Goal: Find specific page/section: Find specific page/section

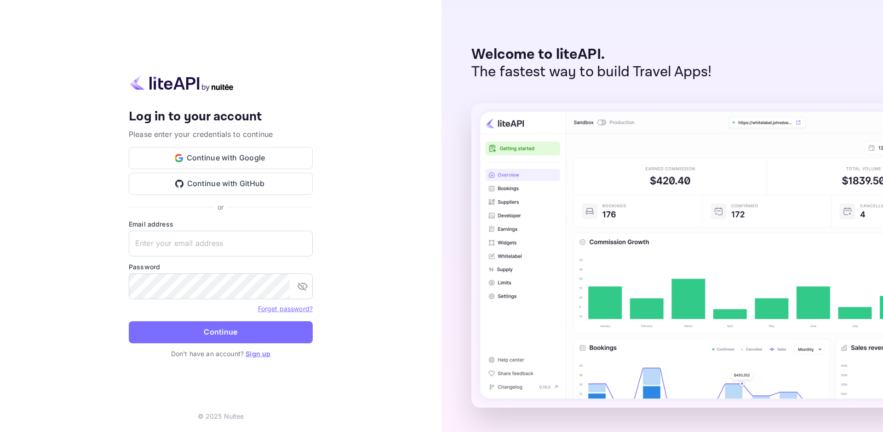
type input "[EMAIL_ADDRESS][DOMAIN_NAME]"
click at [237, 342] on button "Continue" at bounding box center [221, 332] width 184 height 22
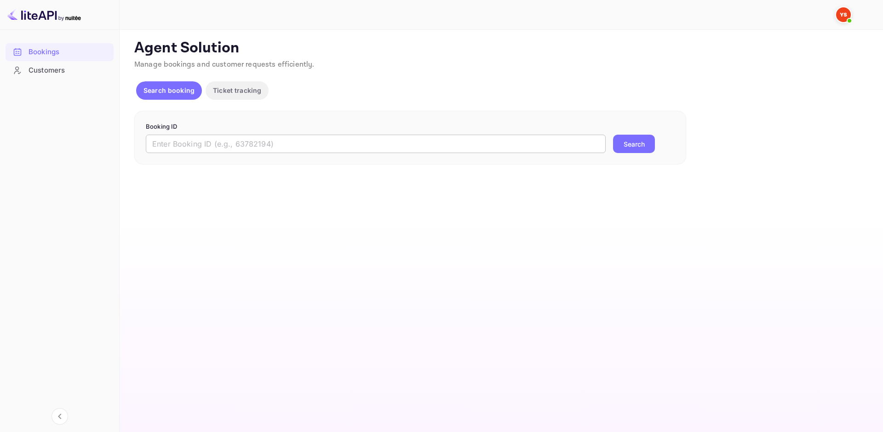
click at [223, 138] on input "text" at bounding box center [376, 144] width 460 height 18
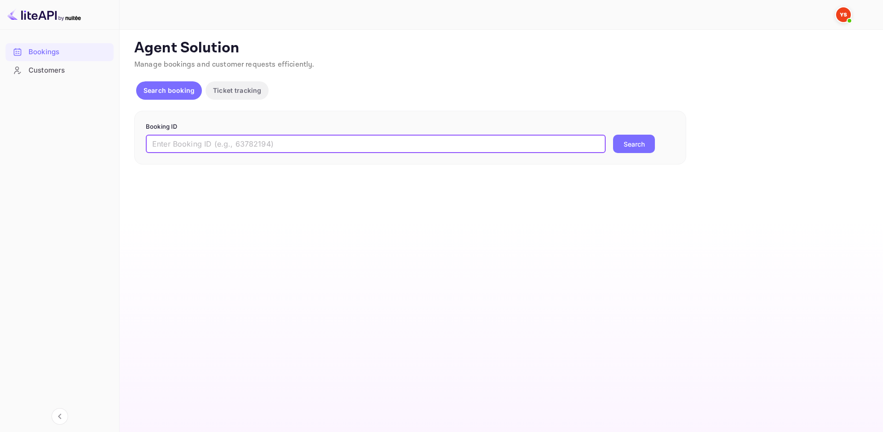
paste input "6827664."
type input "6827664"
click at [631, 137] on button "Search" at bounding box center [634, 144] width 42 height 18
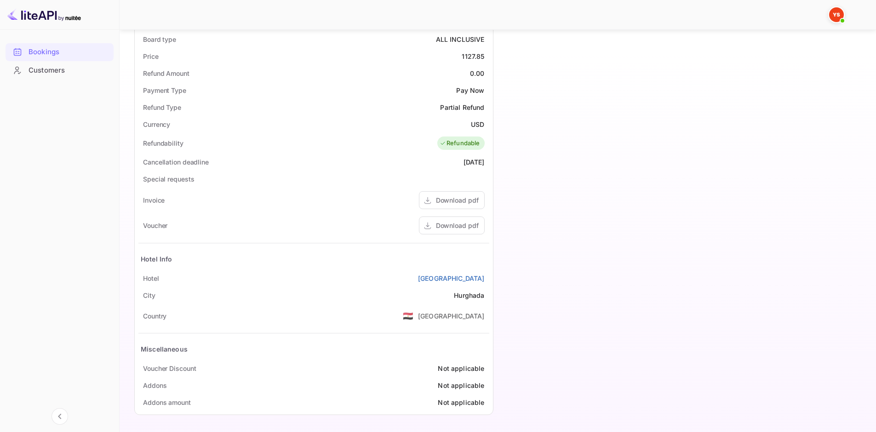
scroll to position [309, 0]
click at [453, 224] on div "Download pdf" at bounding box center [457, 225] width 43 height 10
